Goal: Task Accomplishment & Management: Manage account settings

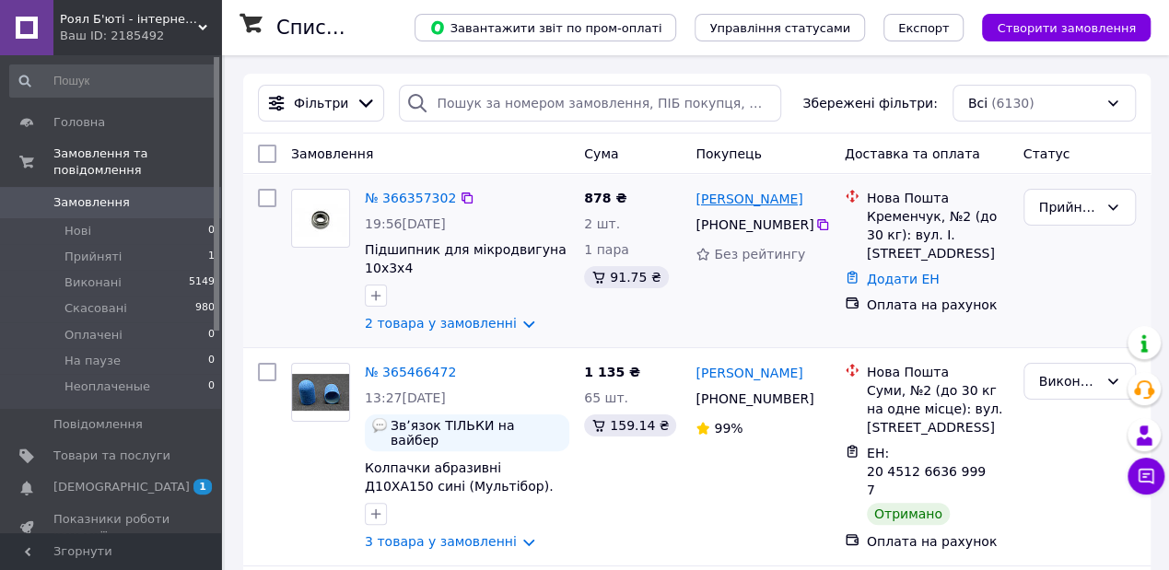
click at [737, 190] on link "[PERSON_NAME]" at bounding box center [748, 199] width 107 height 18
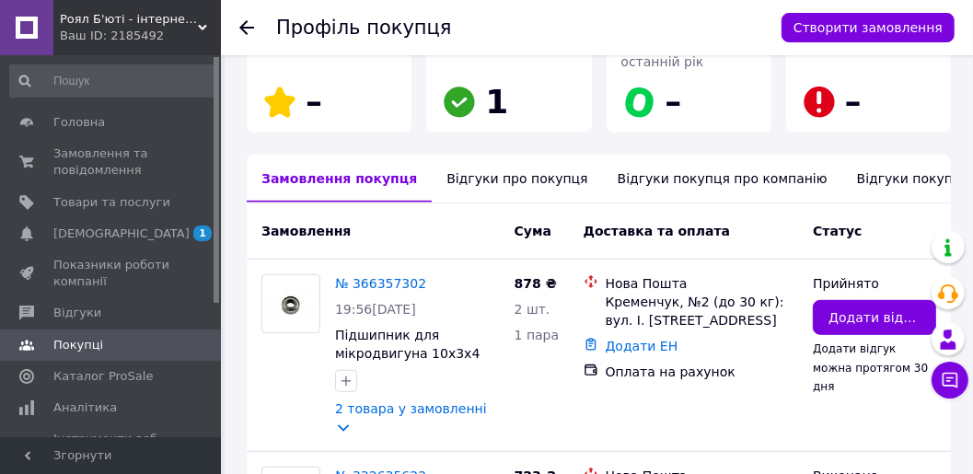
scroll to position [400, 0]
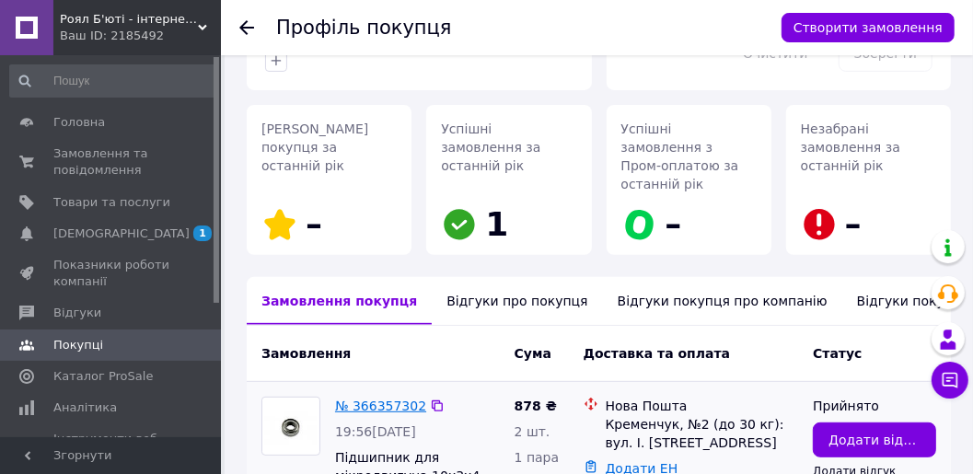
click at [362, 399] on link "№ 366357302" at bounding box center [380, 406] width 91 height 15
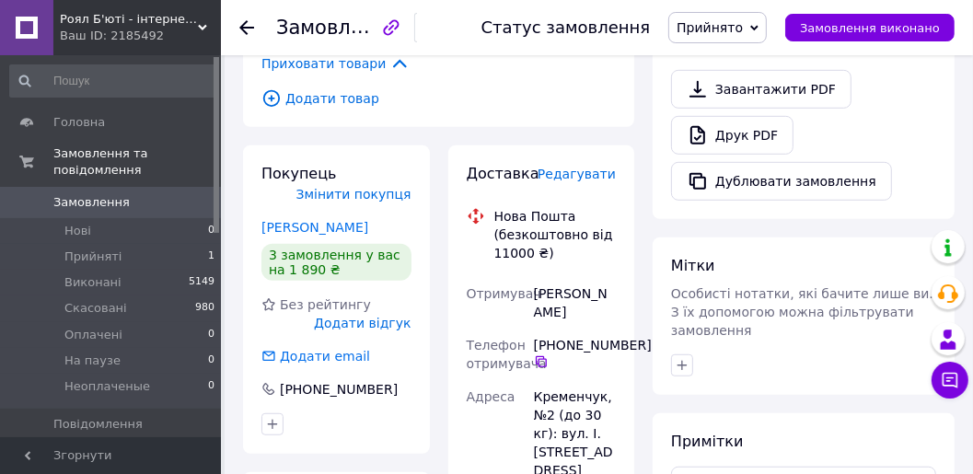
scroll to position [675, 0]
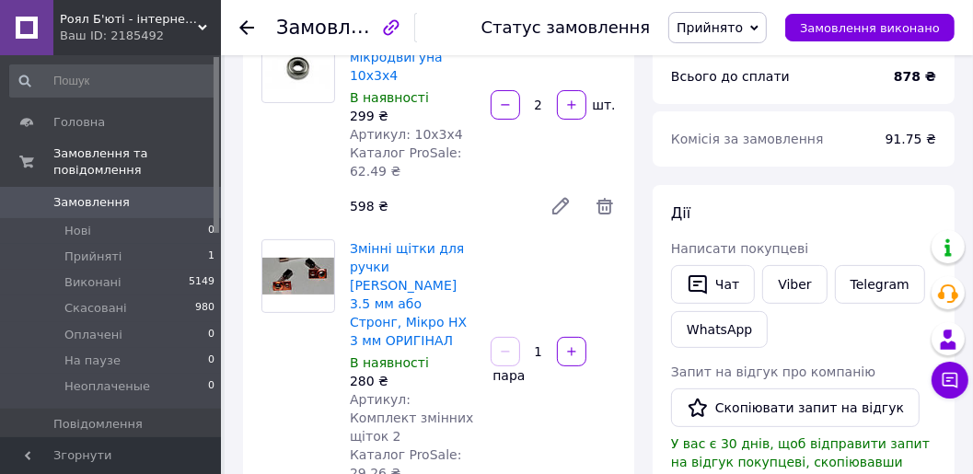
scroll to position [0, 0]
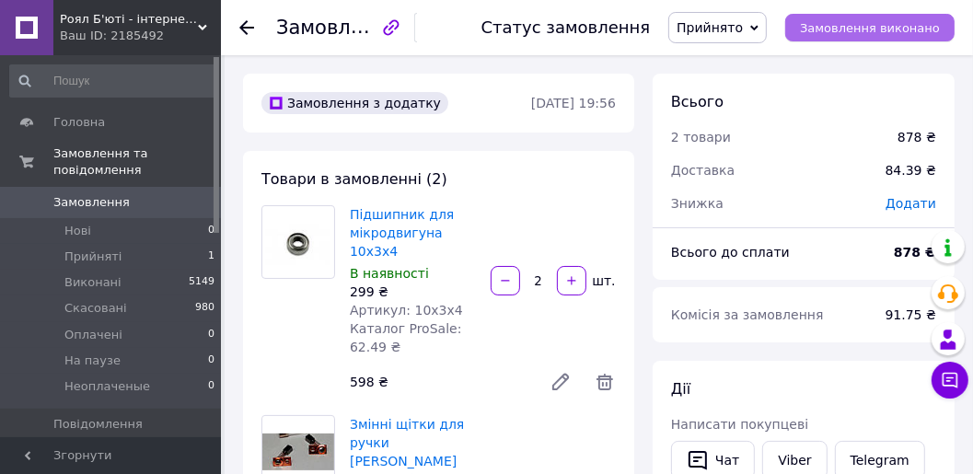
click at [863, 35] on span "Замовлення виконано" at bounding box center [870, 28] width 140 height 14
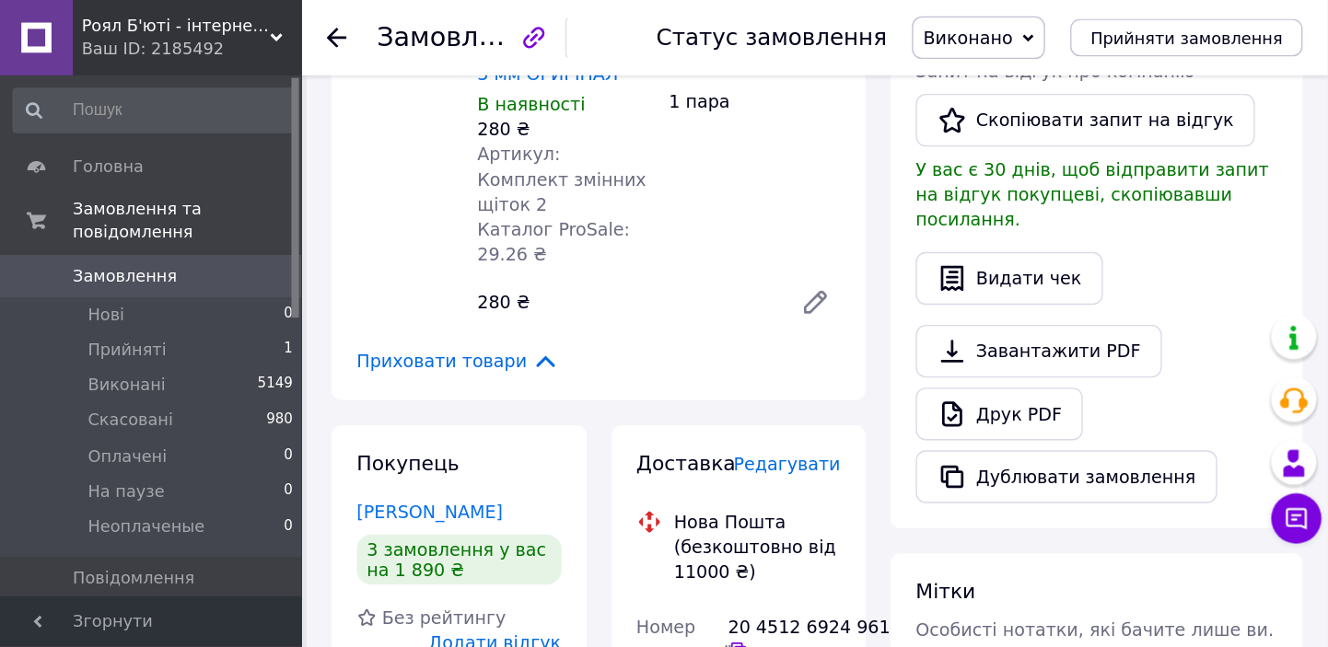
scroll to position [491, 0]
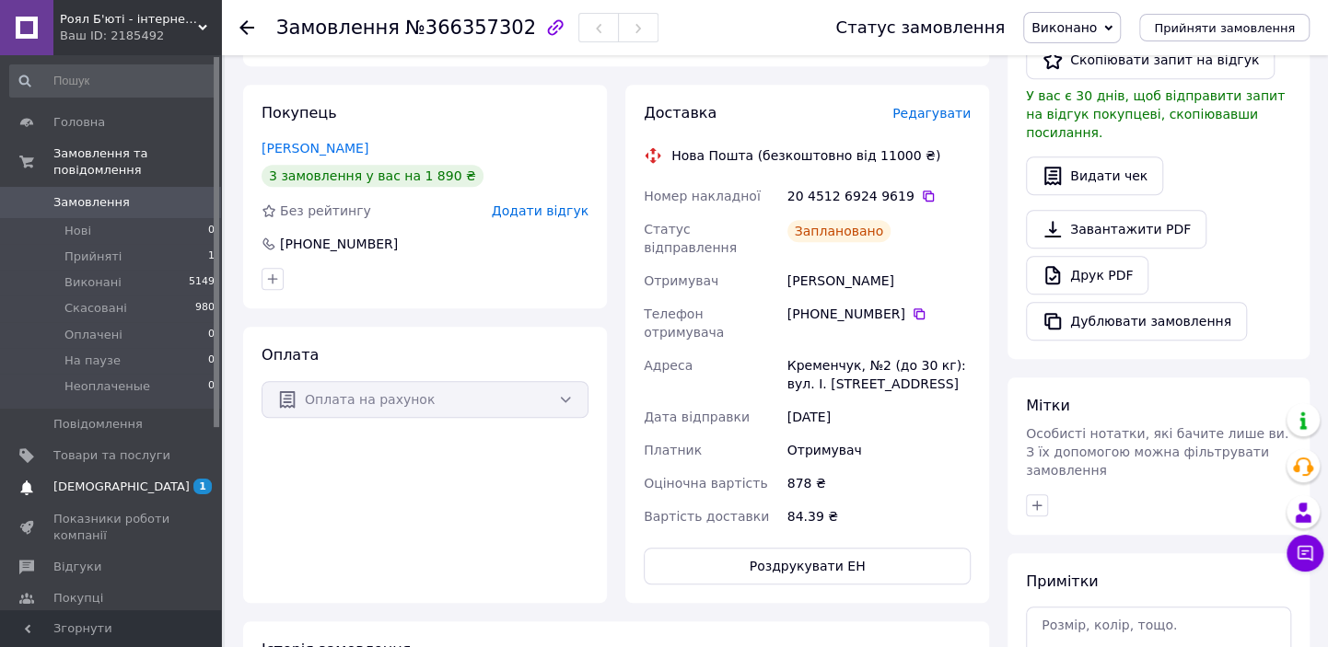
click at [114, 479] on span "[DEMOGRAPHIC_DATA]" at bounding box center [121, 487] width 136 height 17
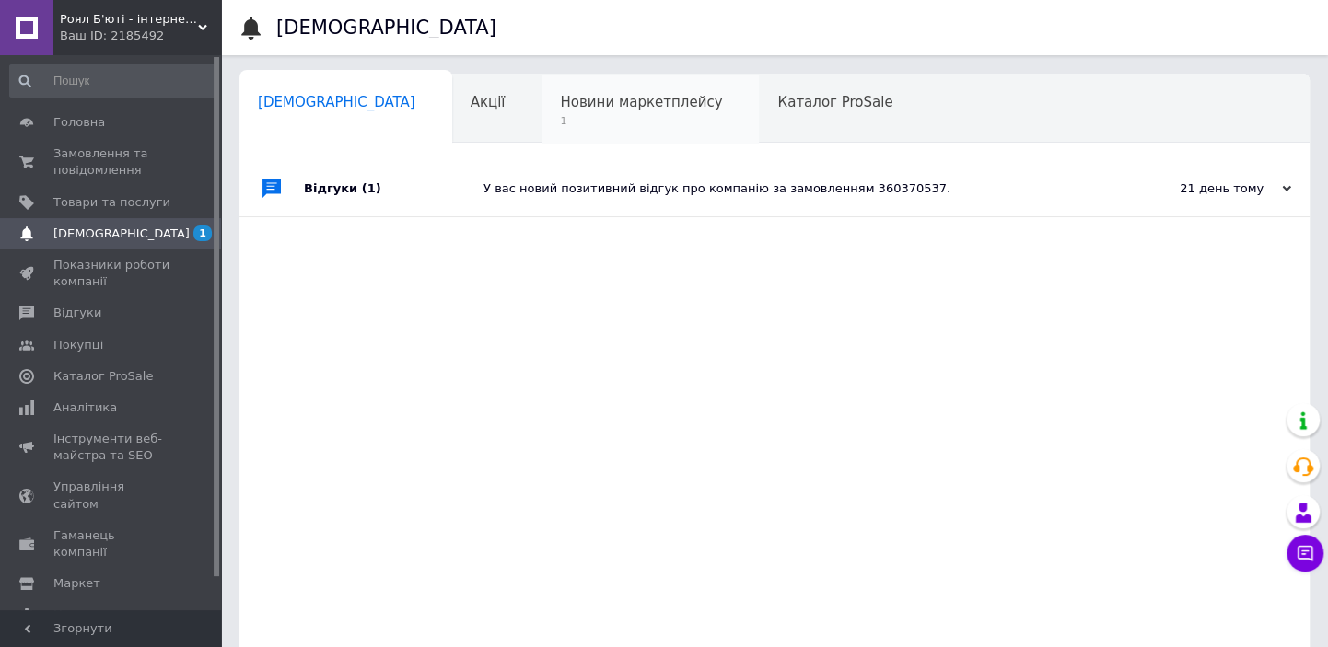
click at [571, 114] on span "1" at bounding box center [641, 121] width 162 height 14
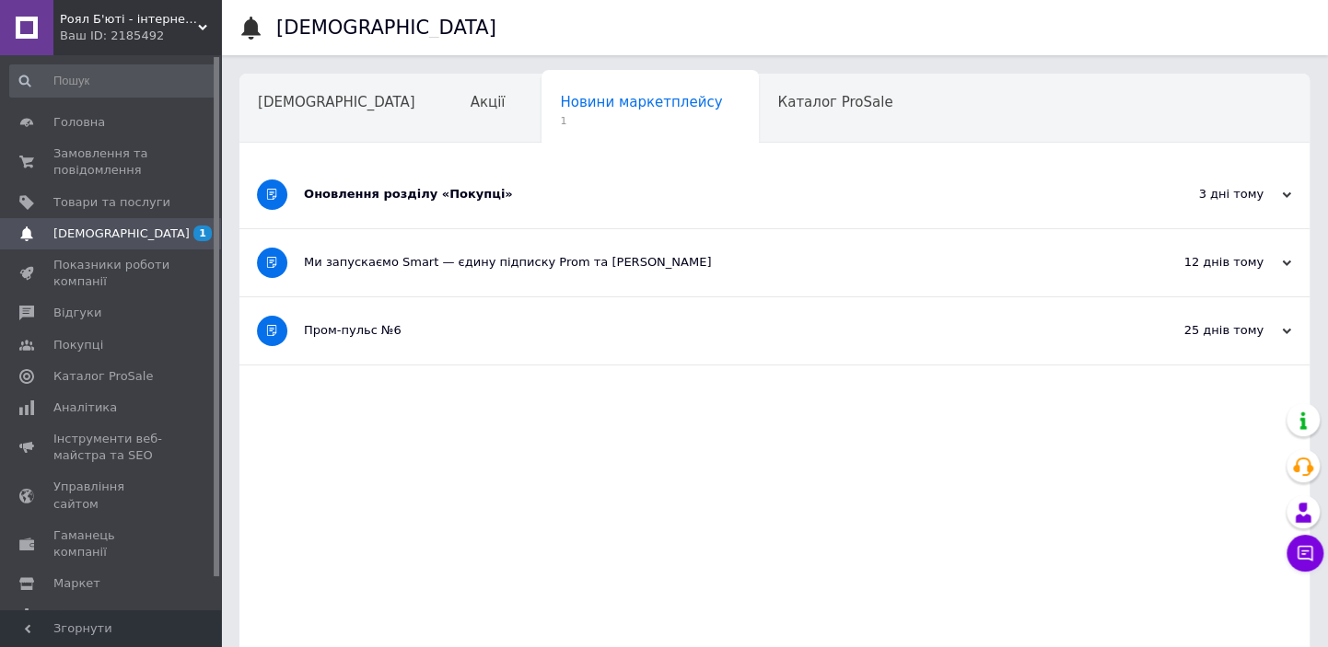
click at [553, 207] on div "Оновлення розділу «Покупці»" at bounding box center [705, 194] width 803 height 67
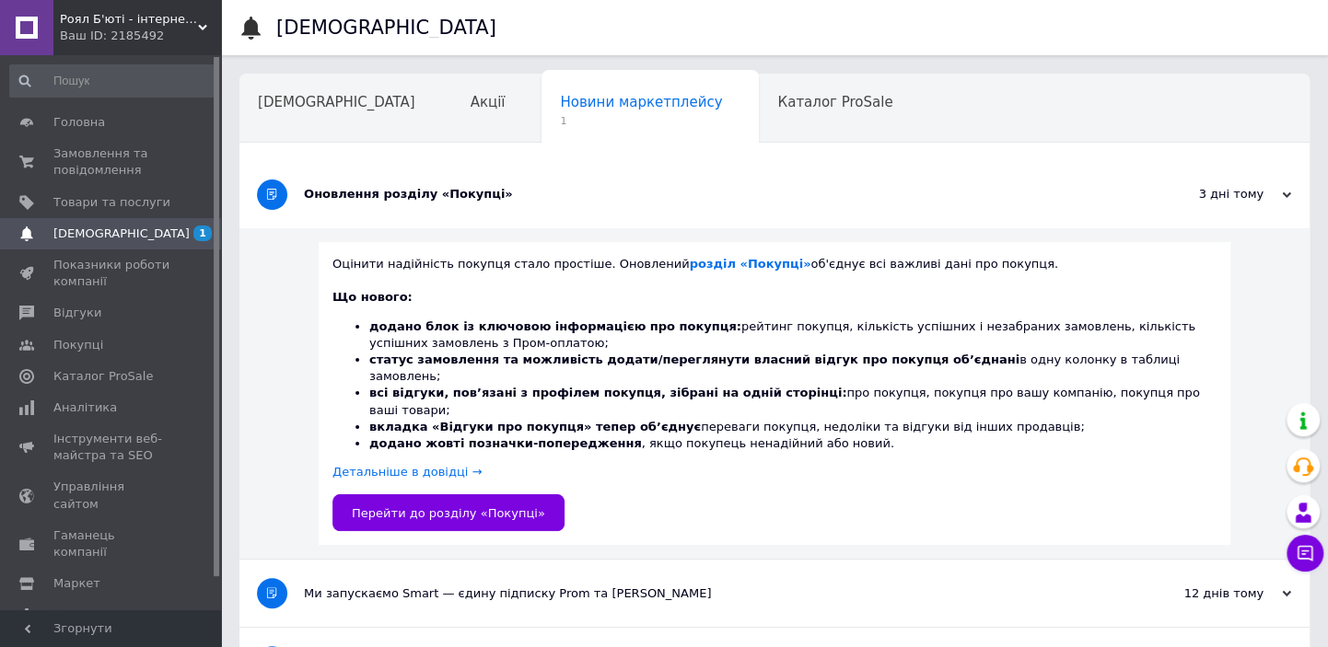
drag, startPoint x: 472, startPoint y: 309, endPoint x: 462, endPoint y: 298, distance: 14.3
click at [468, 304] on div "Що нового: додано блок із ключовою інформацією про покупця: рейтинг покупця, кі…" at bounding box center [774, 370] width 884 height 163
click at [295, 379] on div "Оцінити надійність покупця стало простіше. Оновлений розділ «Покупці» об'єднує …" at bounding box center [774, 394] width 1070 height 332
click at [381, 465] on link "Детальніше в довідці →" at bounding box center [406, 472] width 149 height 14
click at [709, 265] on b "розділ «Покупці»" at bounding box center [751, 264] width 122 height 14
